Goal: Check status

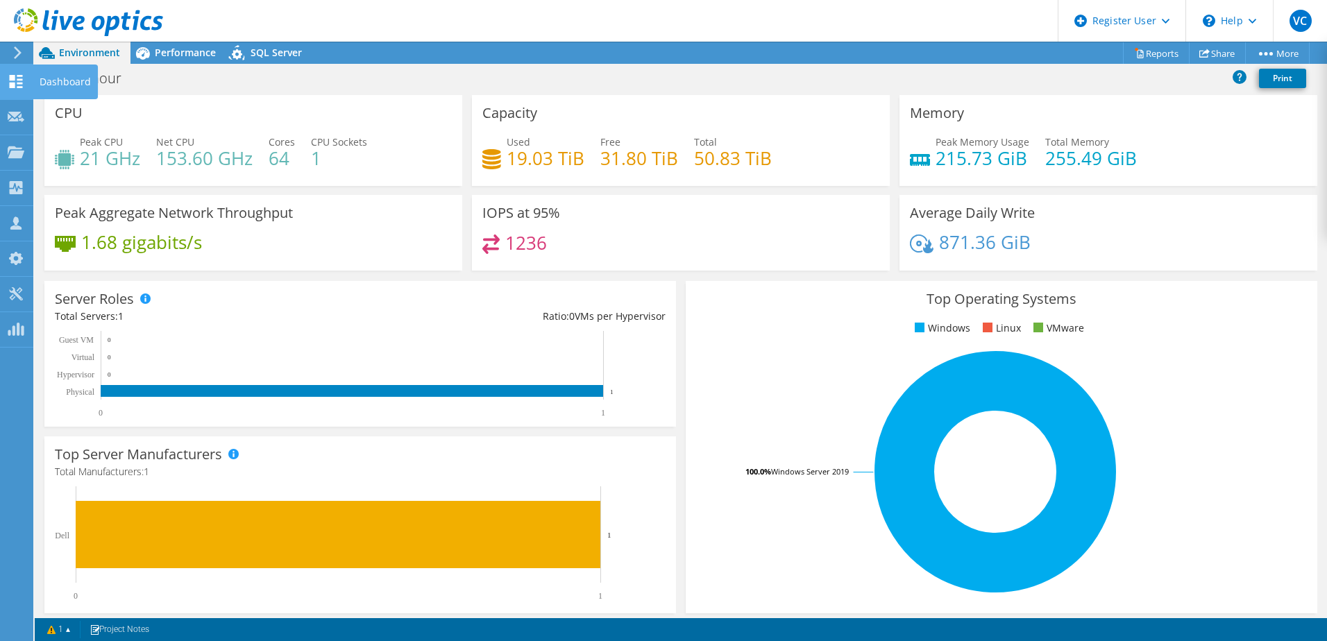
click at [21, 76] on use at bounding box center [16, 81] width 13 height 13
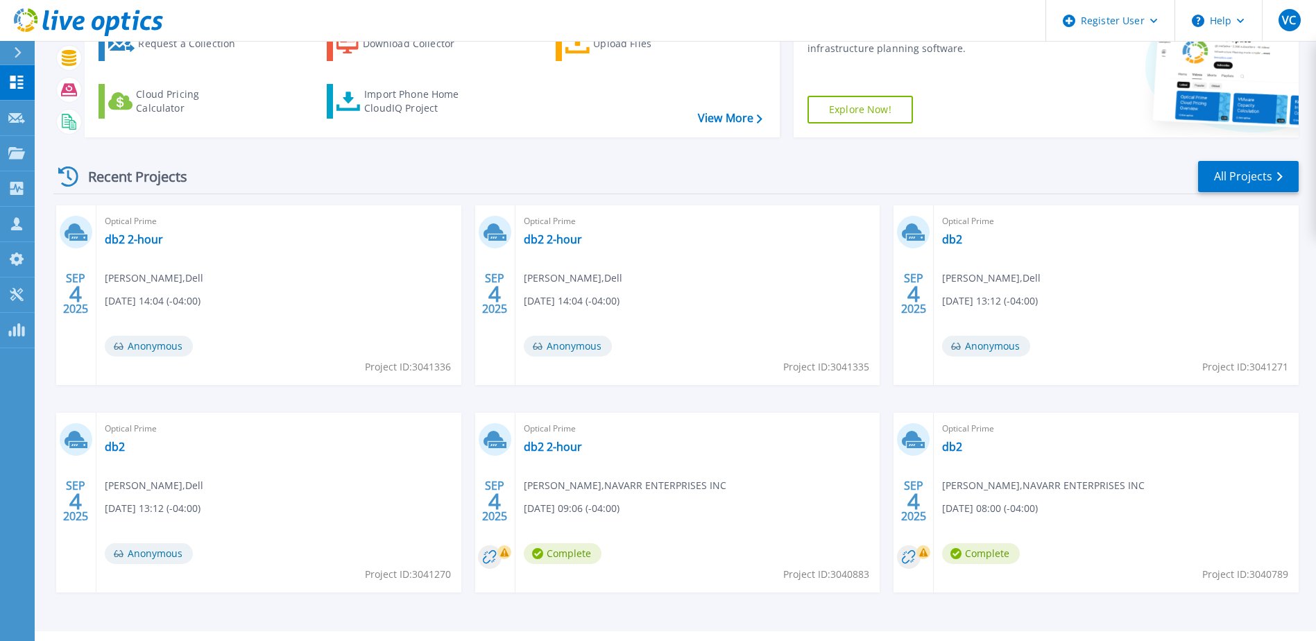
scroll to position [128, 0]
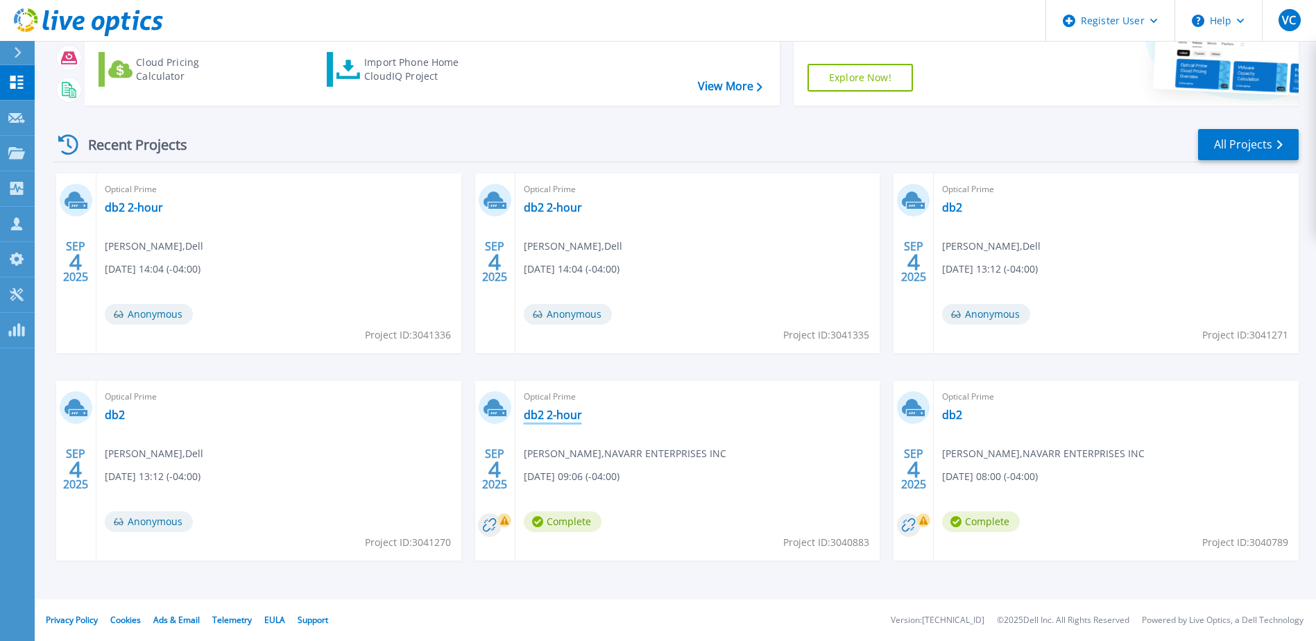
drag, startPoint x: 542, startPoint y: 413, endPoint x: 582, endPoint y: 353, distance: 72.6
click at [542, 413] on link "db2 2-hour" at bounding box center [553, 415] width 58 height 14
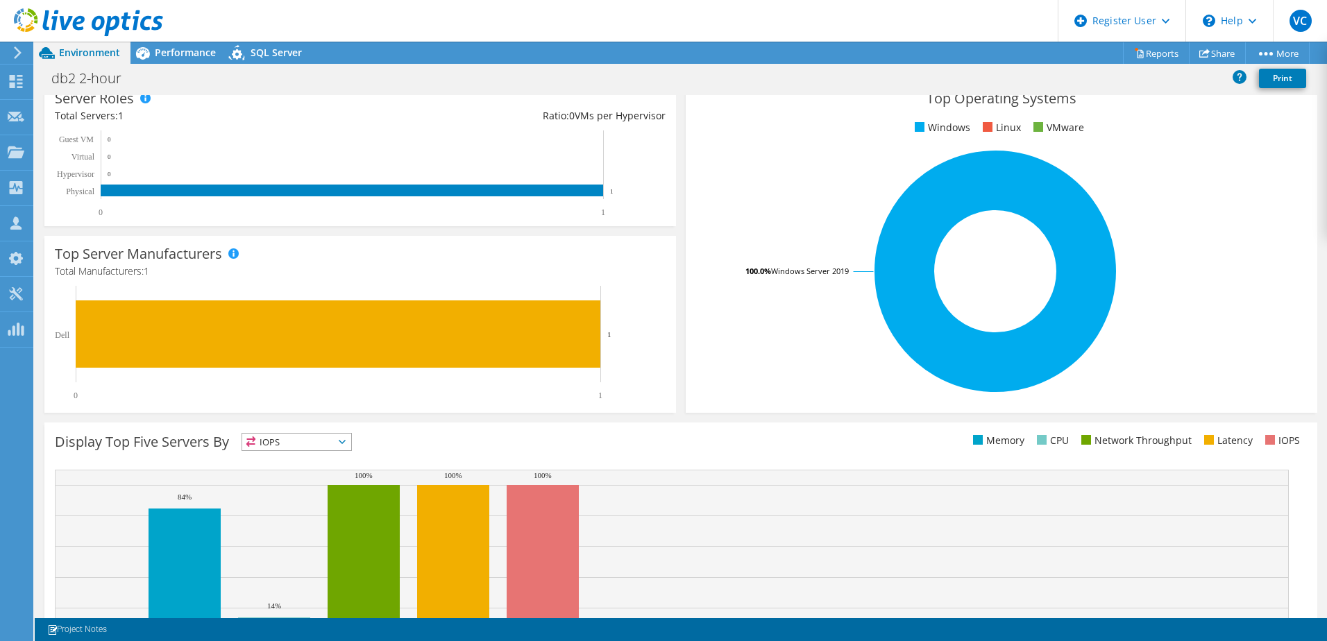
scroll to position [278, 0]
